Goal: Information Seeking & Learning: Learn about a topic

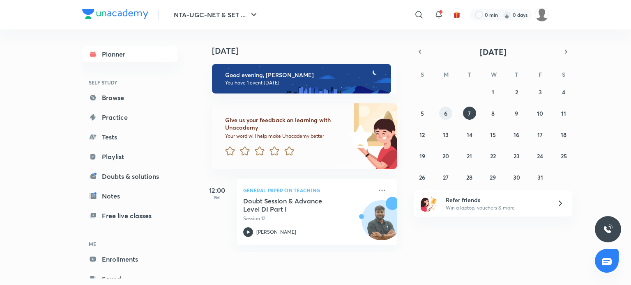
click at [444, 109] on button "6" at bounding box center [445, 113] width 13 height 13
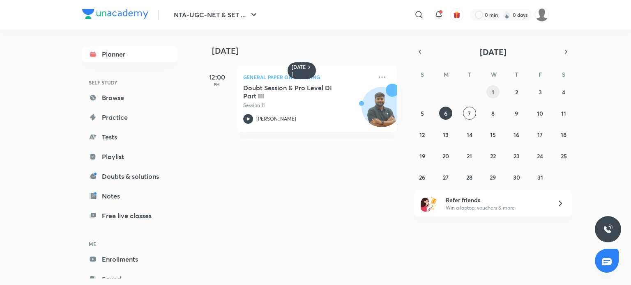
click at [495, 90] on button "1" at bounding box center [492, 91] width 13 height 13
click at [417, 50] on icon "button" at bounding box center [419, 51] width 7 height 7
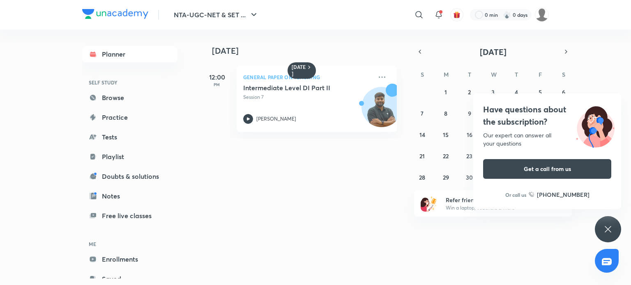
drag, startPoint x: 612, startPoint y: 227, endPoint x: 494, endPoint y: 161, distance: 134.8
click at [603, 226] on icon at bounding box center [608, 230] width 10 height 10
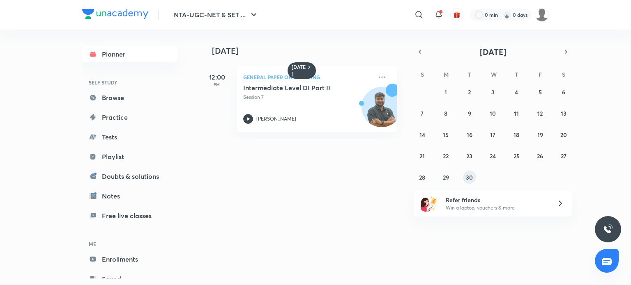
click at [468, 180] on abbr "30" at bounding box center [469, 178] width 7 height 8
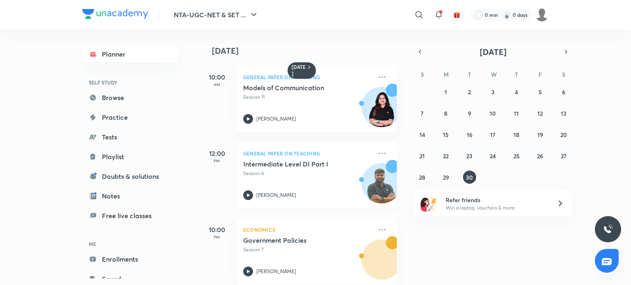
scroll to position [12, 0]
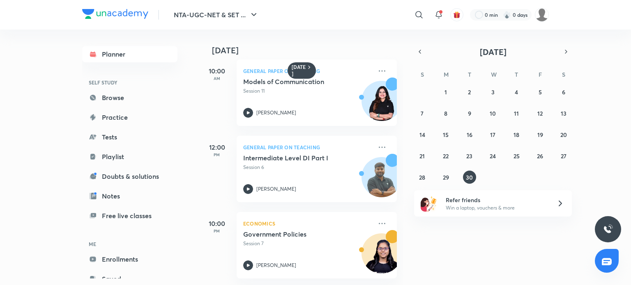
click at [440, 169] on div "31 1 2 3 4 5 6 7 8 9 10 11 12 13 14 15 16 17 18 19 20 21 22 23 24 25 26 27 28 2…" at bounding box center [493, 134] width 158 height 99
click at [444, 180] on abbr "29" at bounding box center [446, 178] width 6 height 8
click at [537, 162] on button "26" at bounding box center [539, 155] width 13 height 13
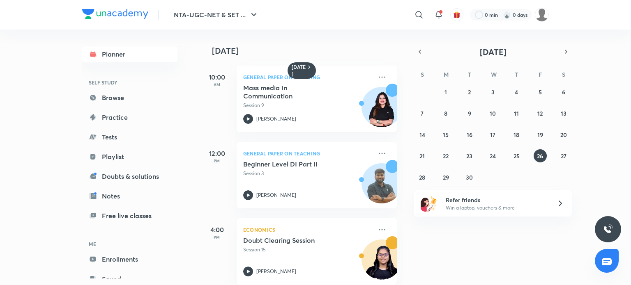
scroll to position [89, 0]
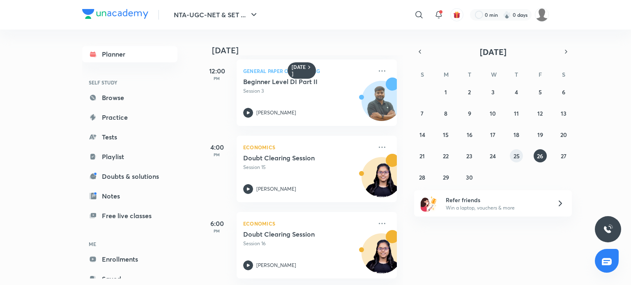
click at [521, 156] on button "25" at bounding box center [516, 155] width 13 height 13
click at [471, 174] on abbr "30" at bounding box center [469, 178] width 7 height 8
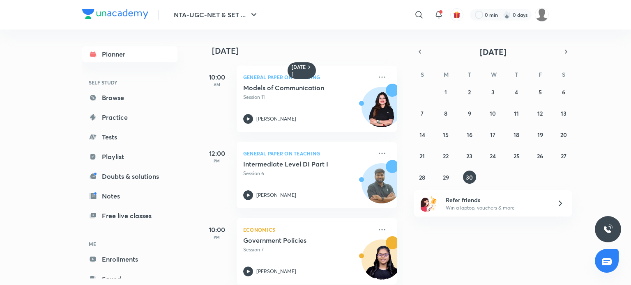
click at [558, 210] on div "Refer friends Win a laptop, vouchers & more" at bounding box center [493, 204] width 158 height 26
click at [556, 208] on icon at bounding box center [560, 204] width 10 height 10
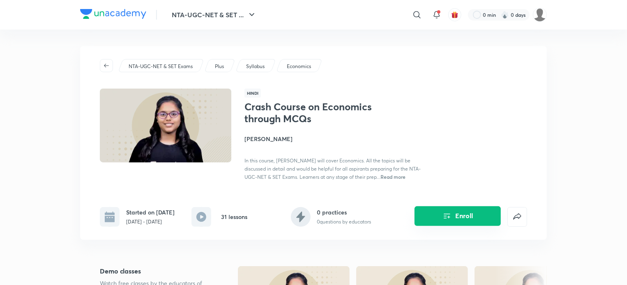
click at [435, 218] on button "Enroll" at bounding box center [457, 217] width 86 height 20
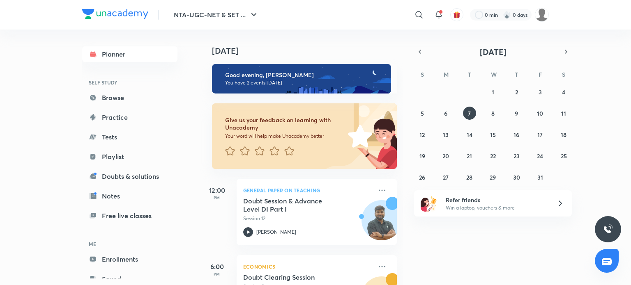
scroll to position [49, 0]
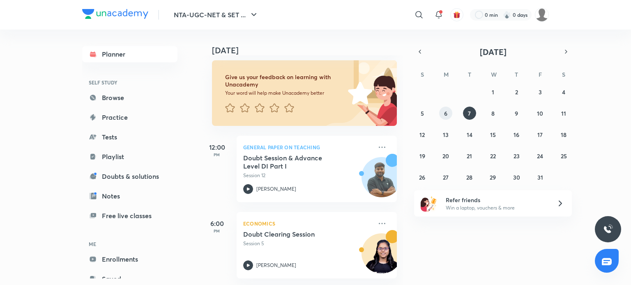
click at [443, 113] on button "6" at bounding box center [445, 113] width 13 height 13
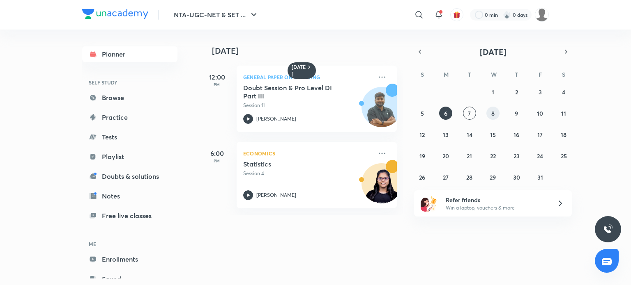
click at [493, 113] on abbr "8" at bounding box center [492, 114] width 3 height 8
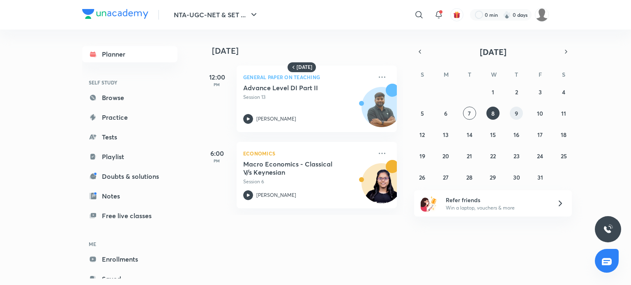
click at [512, 111] on button "9" at bounding box center [516, 113] width 13 height 13
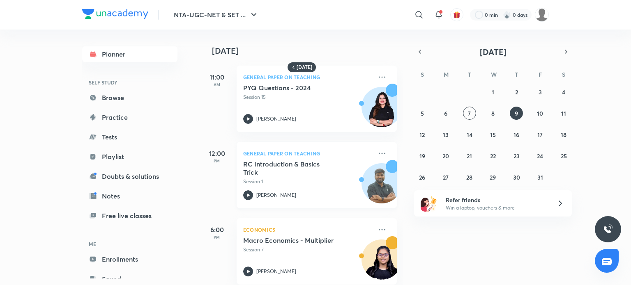
scroll to position [12, 0]
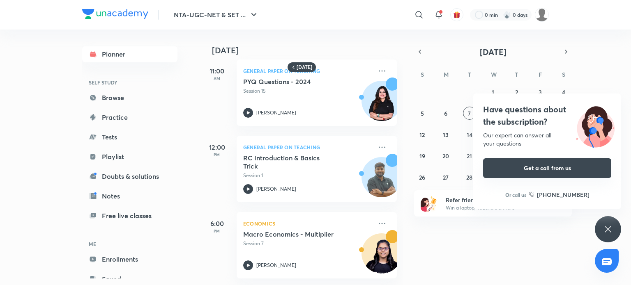
drag, startPoint x: 604, startPoint y: 231, endPoint x: 524, endPoint y: 165, distance: 104.1
click at [582, 220] on div "NTA-UGC-NET & SET ... ​ 0 min 0 days Planner SELF STUDY Browse Practice Tests P…" at bounding box center [315, 142] width 631 height 285
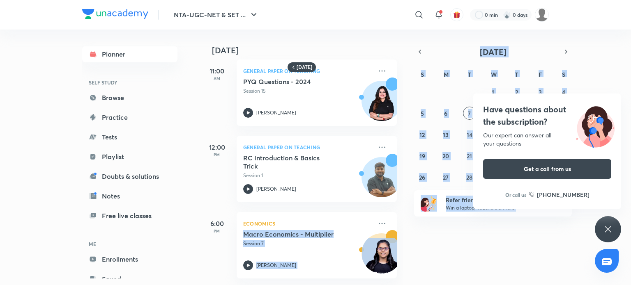
click at [596, 230] on div "Have questions about the subscription? Our expert can answer all your questions…" at bounding box center [608, 229] width 26 height 26
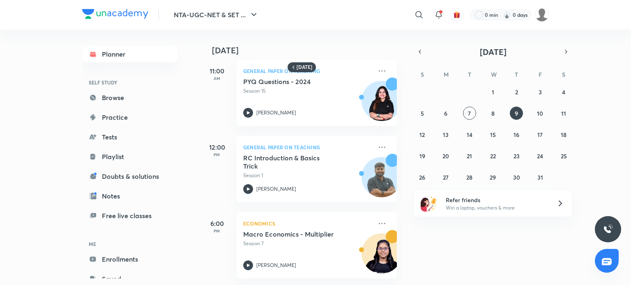
click at [606, 230] on img at bounding box center [608, 230] width 10 height 10
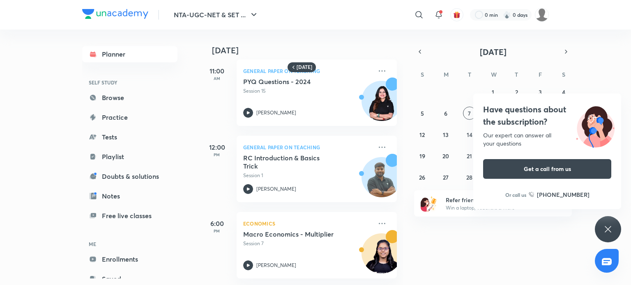
drag, startPoint x: 611, startPoint y: 229, endPoint x: 549, endPoint y: 206, distance: 66.7
click at [609, 228] on icon at bounding box center [608, 230] width 10 height 10
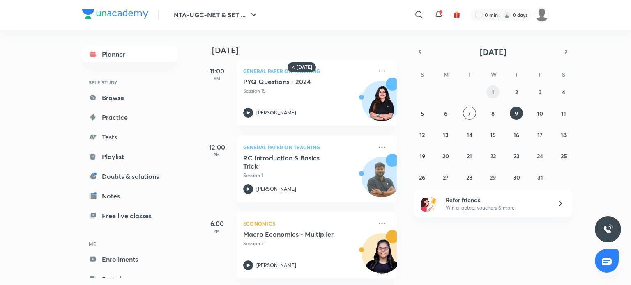
click at [497, 96] on button "1" at bounding box center [492, 91] width 13 height 13
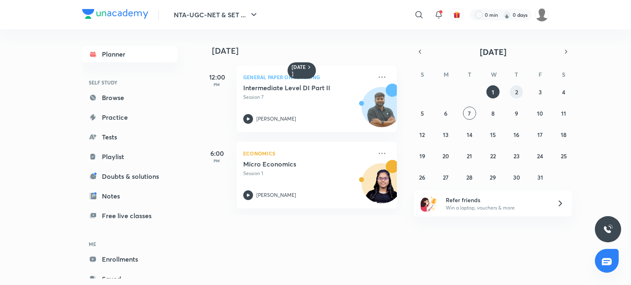
click at [516, 92] on abbr "2" at bounding box center [516, 92] width 3 height 8
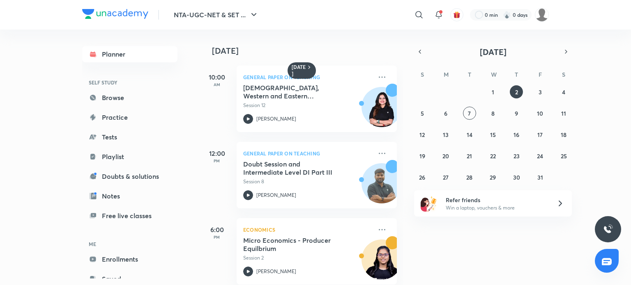
scroll to position [89, 0]
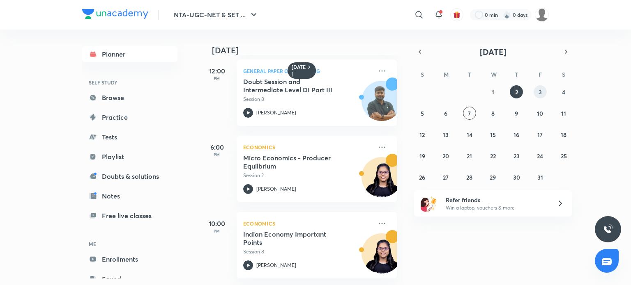
click at [540, 96] on button "3" at bounding box center [539, 91] width 13 height 13
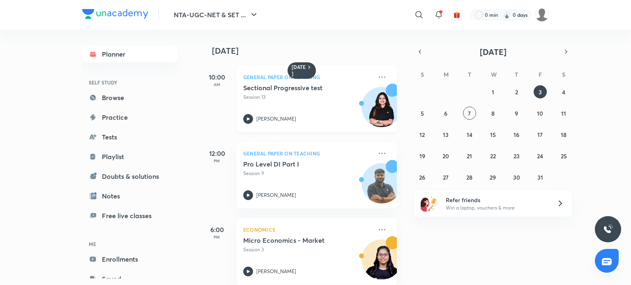
scroll to position [12, 0]
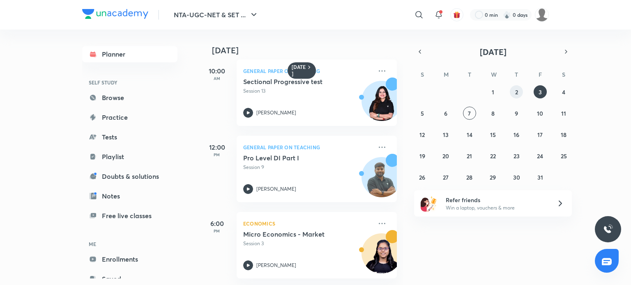
click at [519, 96] on button "2" at bounding box center [516, 91] width 13 height 13
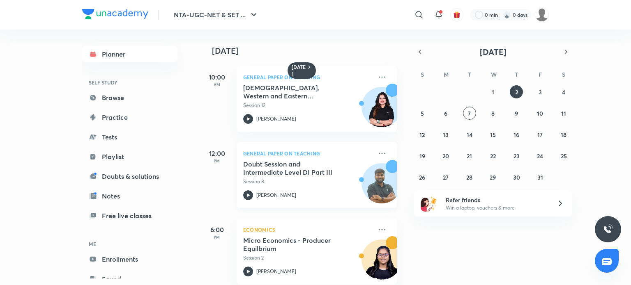
scroll to position [89, 0]
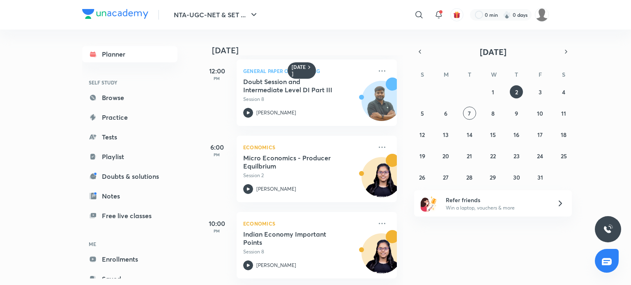
click at [412, 53] on div "2 October 10:00 AM General Paper on Teaching Buddhist, Western and Eastern Comm…" at bounding box center [414, 158] width 429 height 256
click at [413, 51] on div "2 October 10:00 AM General Paper on Teaching Buddhist, Western and Eastern Comm…" at bounding box center [414, 158] width 429 height 256
click at [488, 176] on button "29" at bounding box center [492, 177] width 13 height 13
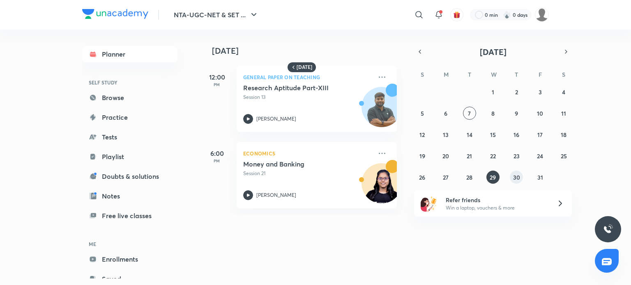
click at [518, 174] on abbr "30" at bounding box center [516, 178] width 7 height 8
click at [419, 56] on button "button" at bounding box center [419, 51] width 11 height 11
click at [456, 177] on div "31 1 2 3 4 5 6 7 8 9 10 11 12 13 14 15 16 17 18 19 20 21 22 23 24 25 26 27 28 2…" at bounding box center [493, 134] width 158 height 99
click at [443, 179] on abbr "29" at bounding box center [446, 178] width 6 height 8
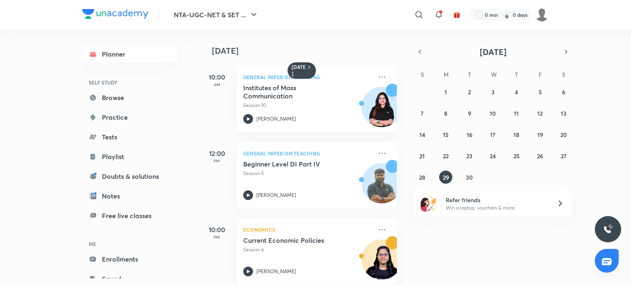
scroll to position [12, 0]
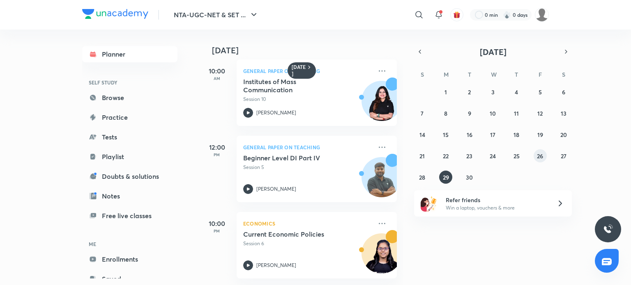
click at [538, 156] on abbr "26" at bounding box center [540, 156] width 6 height 8
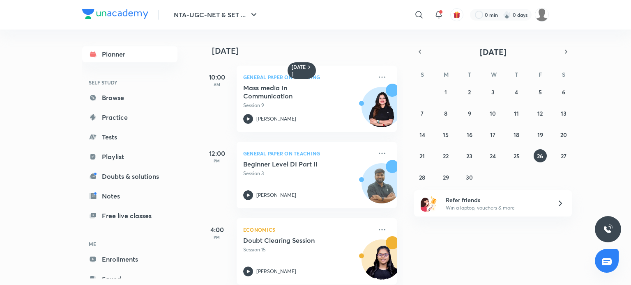
scroll to position [89, 0]
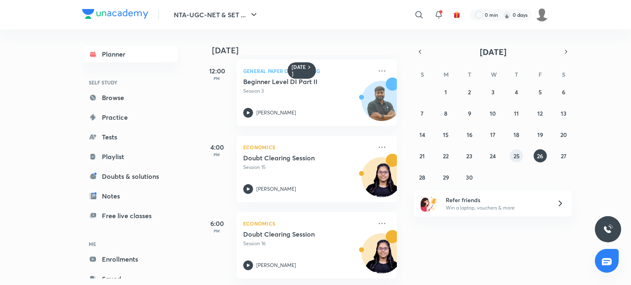
drag, startPoint x: 519, startPoint y: 156, endPoint x: 373, endPoint y: 170, distance: 146.4
click at [519, 154] on button "25" at bounding box center [516, 155] width 13 height 13
click at [475, 177] on button "30" at bounding box center [469, 177] width 13 height 13
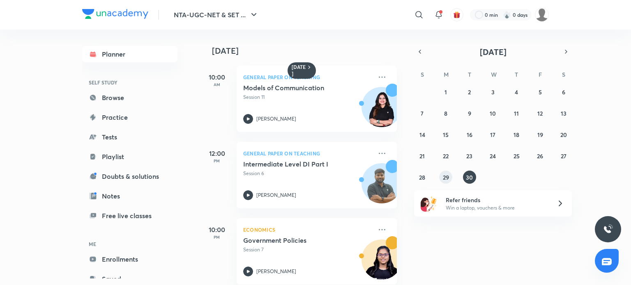
click at [443, 176] on abbr "29" at bounding box center [446, 178] width 6 height 8
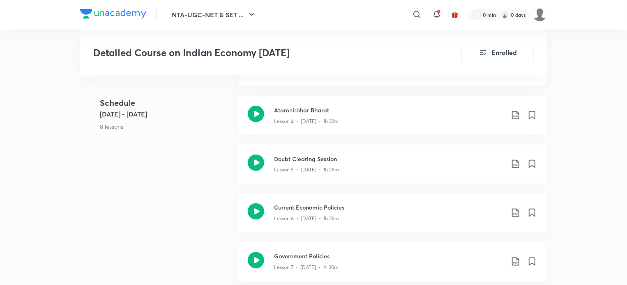
scroll to position [657, 0]
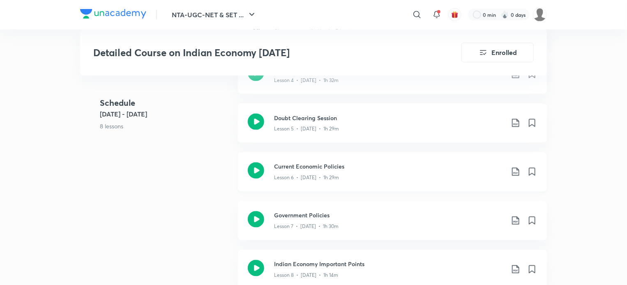
click at [255, 173] on icon at bounding box center [256, 171] width 16 height 16
click at [259, 169] on icon at bounding box center [256, 171] width 16 height 16
